Goal: Task Accomplishment & Management: Manage account settings

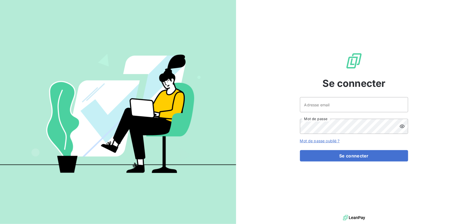
click at [330, 139] on link "Mot de passe oublié ?" at bounding box center [320, 141] width 40 height 5
click at [90, 139] on img at bounding box center [118, 112] width 236 height 148
